Goal: Information Seeking & Learning: Learn about a topic

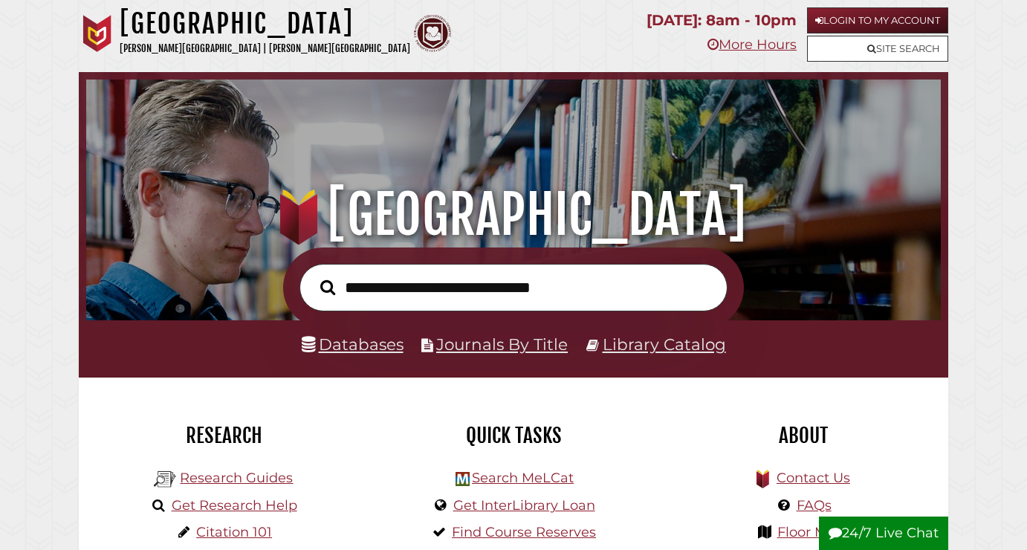
scroll to position [282, 847]
click at [380, 289] on input "text" at bounding box center [513, 288] width 428 height 48
type input "**********"
click at [313, 276] on button "Search" at bounding box center [328, 288] width 30 height 24
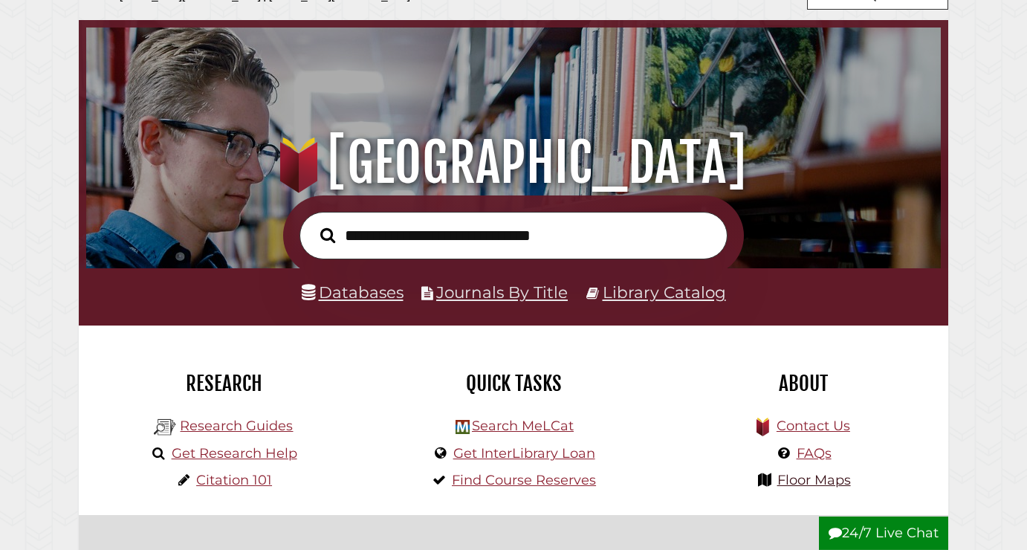
scroll to position [152, 0]
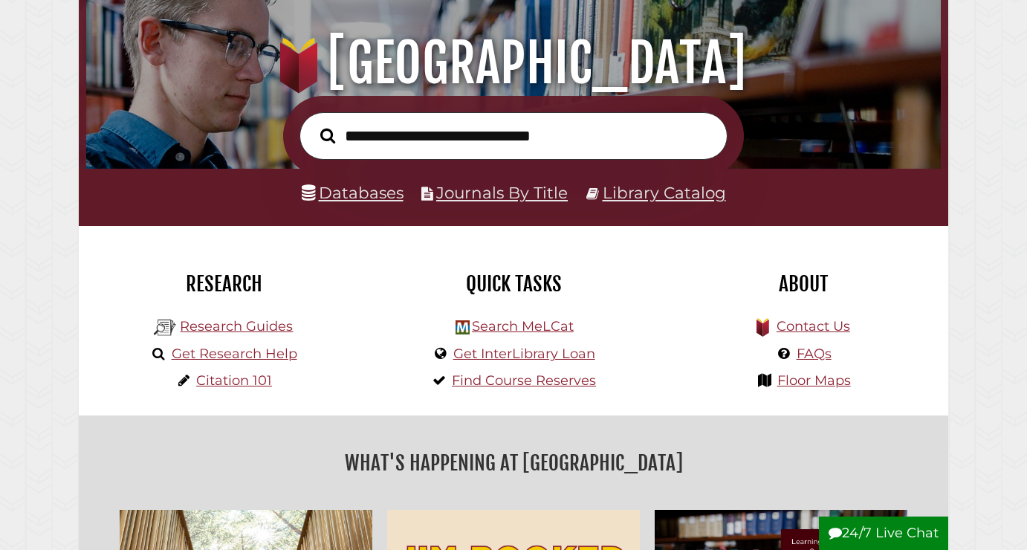
click at [478, 136] on input "text" at bounding box center [513, 136] width 428 height 48
type input "*********"
click at [313, 124] on button "Search" at bounding box center [328, 136] width 30 height 24
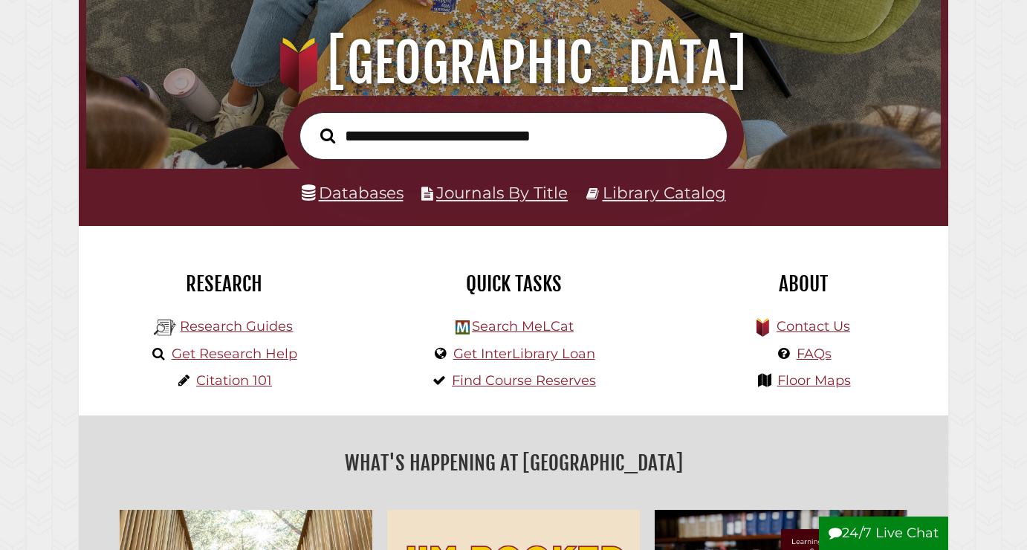
scroll to position [282, 847]
click at [808, 354] on link "FAQs" at bounding box center [813, 353] width 35 height 16
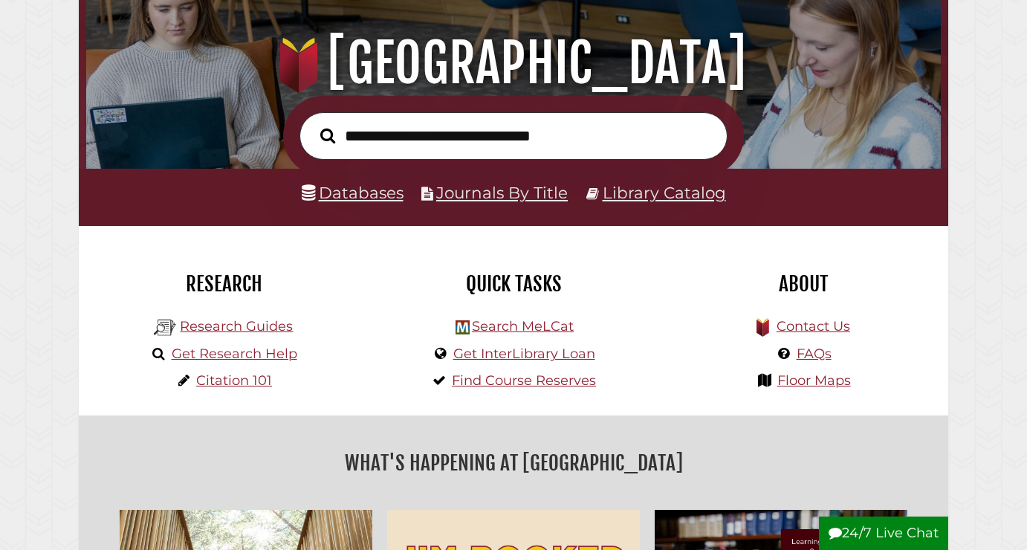
scroll to position [282, 847]
click at [235, 324] on link "Research Guides" at bounding box center [236, 326] width 113 height 16
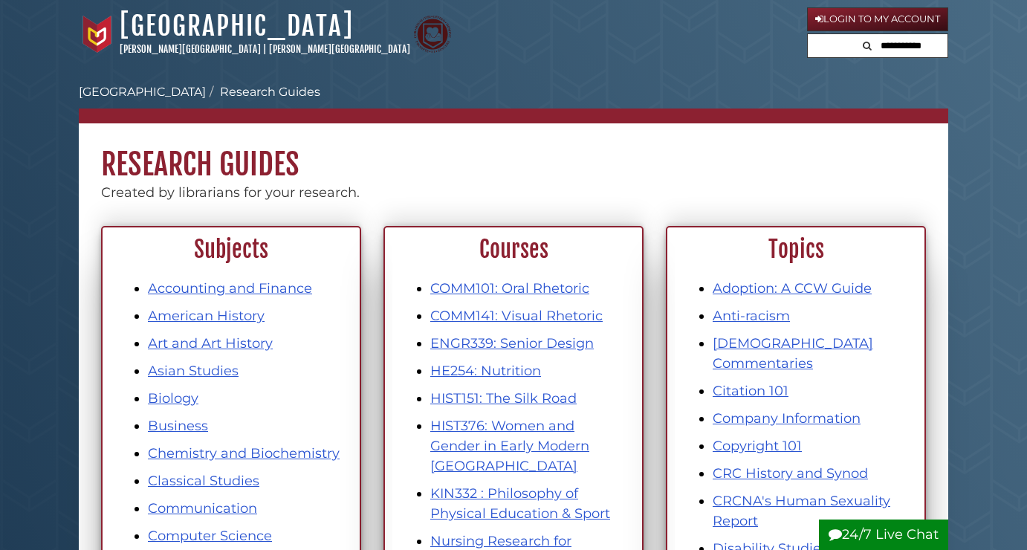
click at [864, 47] on input "text" at bounding box center [902, 46] width 89 height 24
type input "*********"
click at [808, 34] on button "Search" at bounding box center [817, 44] width 18 height 20
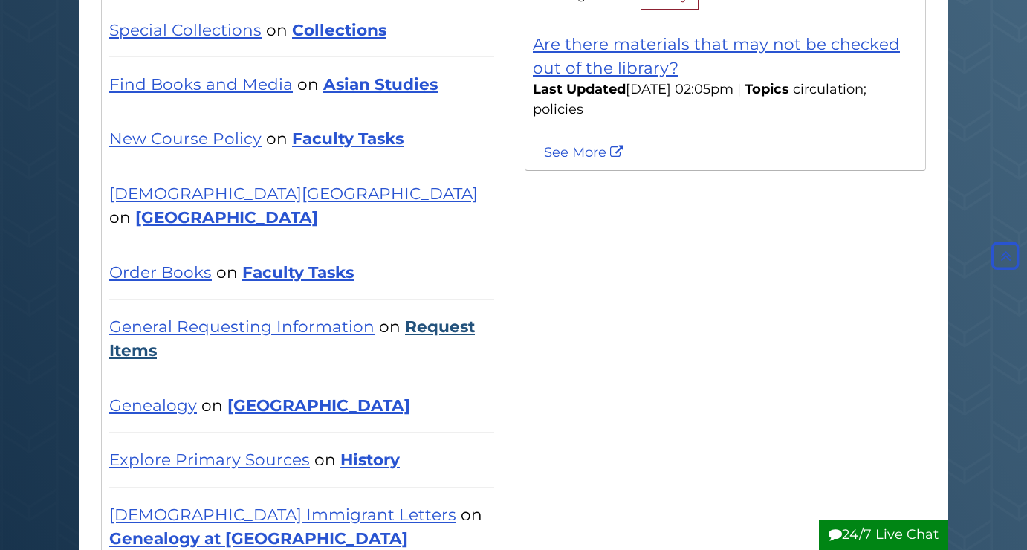
scroll to position [303, 0]
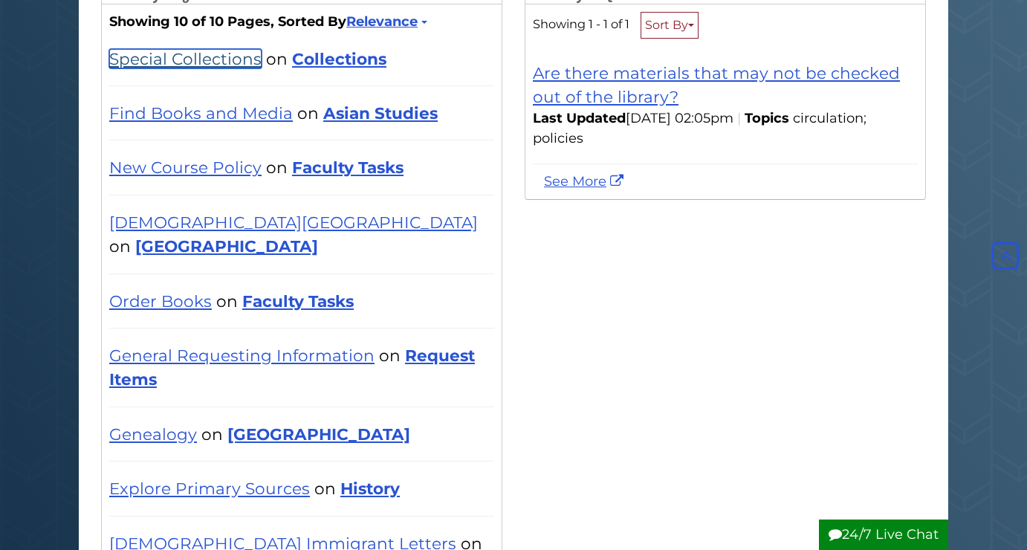
click at [192, 68] on link "Special Collections" at bounding box center [185, 58] width 152 height 19
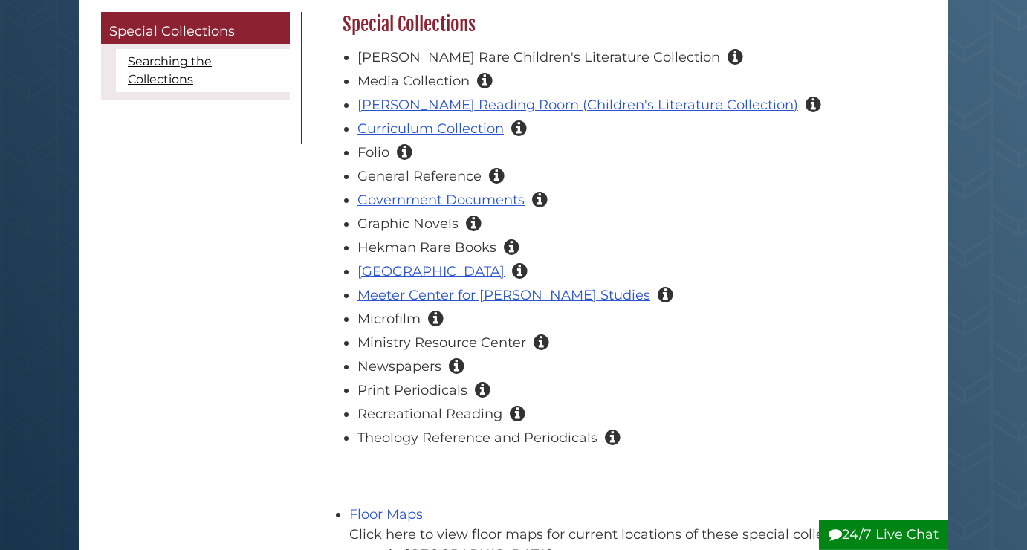
scroll to position [227, 0]
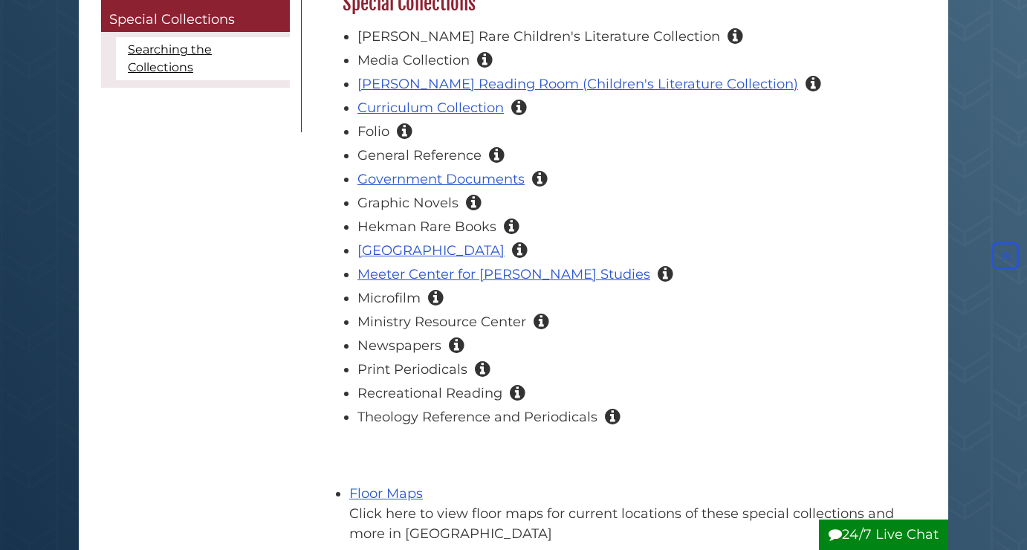
click at [434, 299] on icon "Collection of periodicals and other resources preserved on photographic film. T…" at bounding box center [436, 297] width 16 height 13
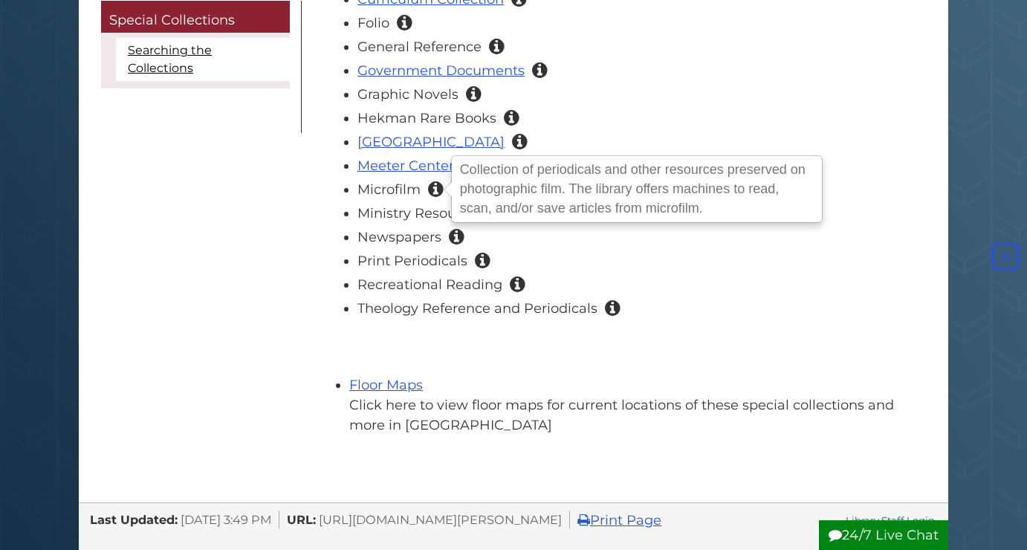
scroll to position [379, 0]
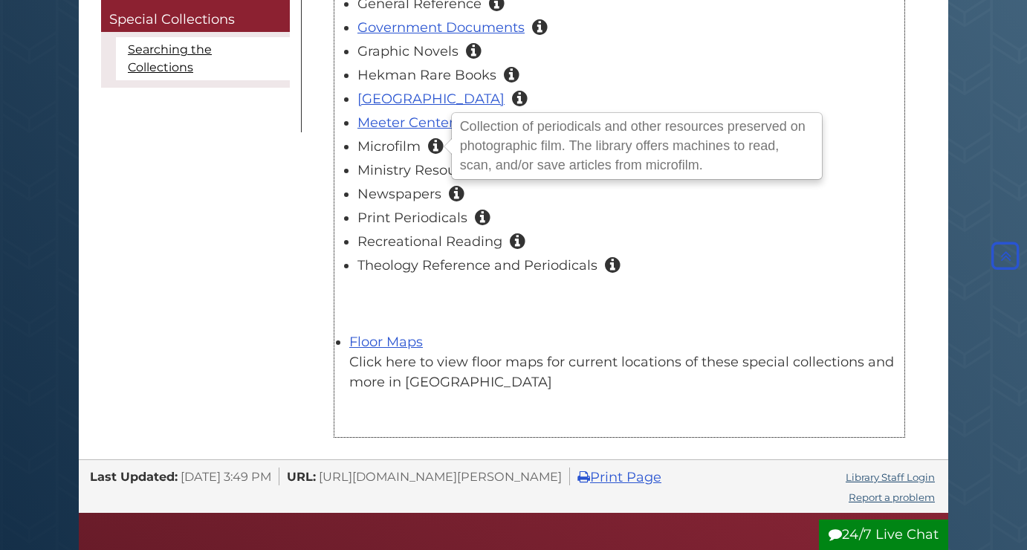
click at [741, 320] on div "Special Collections [PERSON_NAME] Rare Children's Literature Collection Located…" at bounding box center [619, 127] width 570 height 575
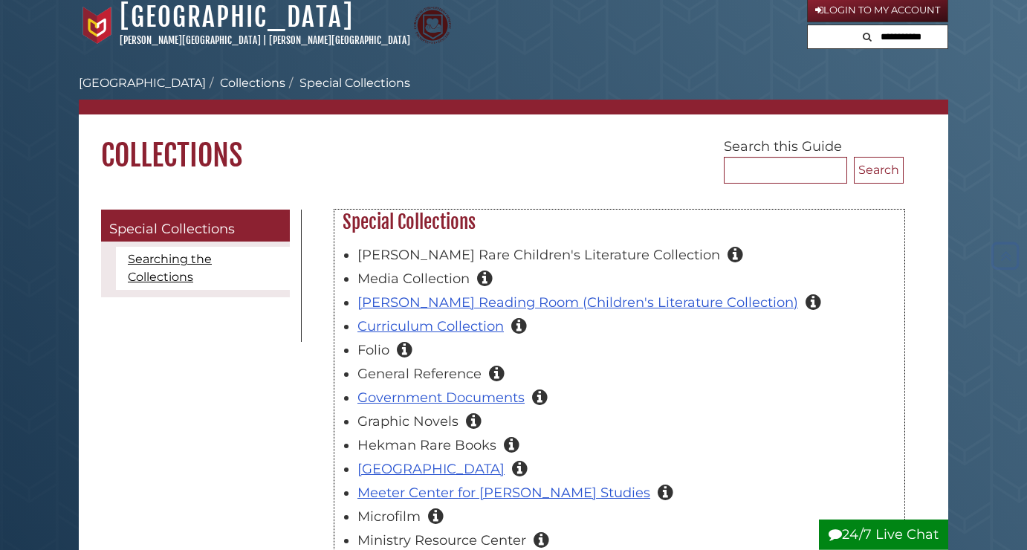
scroll to position [0, 0]
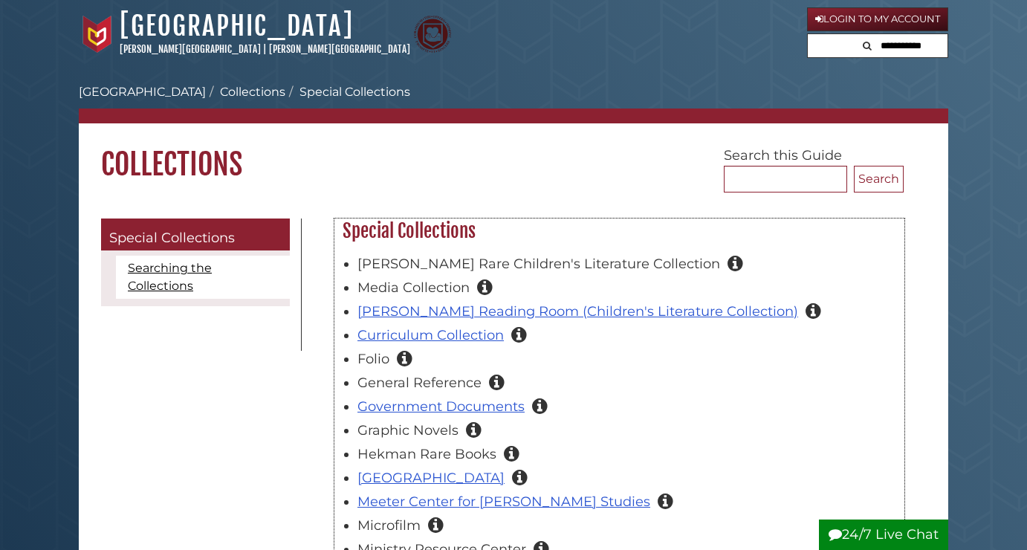
click at [901, 293] on div "[PERSON_NAME] Rare Children's Literature Collection Located in the Rare Books a…" at bounding box center [619, 456] width 568 height 426
click at [919, 262] on div "Special Collections [PERSON_NAME] Rare Children's Literature Collection Located…" at bounding box center [619, 516] width 635 height 597
